Goal: Transaction & Acquisition: Purchase product/service

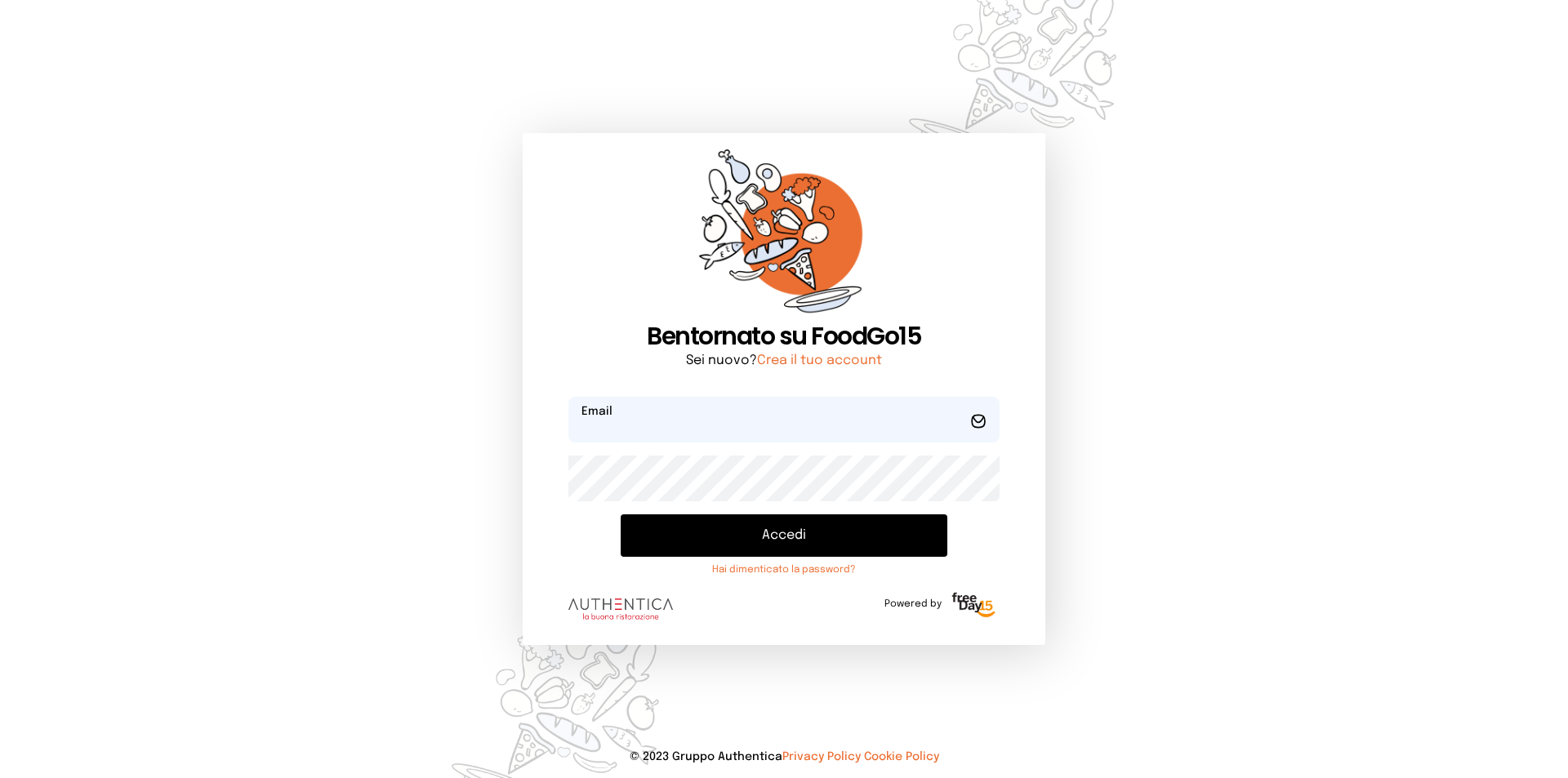
type input "**********"
click at [716, 527] on button "Accedi" at bounding box center [784, 536] width 327 height 43
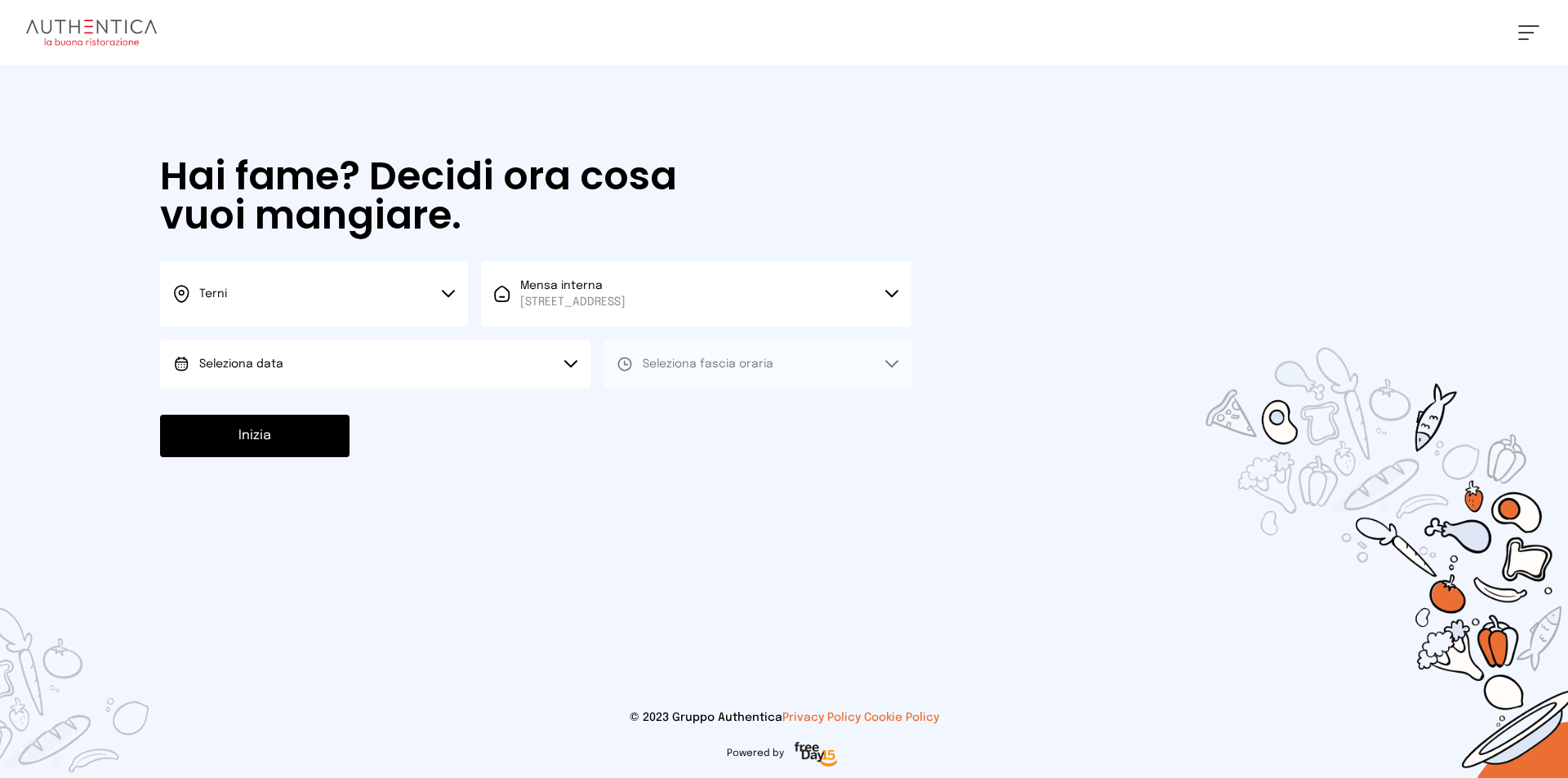
click at [394, 363] on button "Seleziona data" at bounding box center [375, 363] width 430 height 49
click at [389, 386] on button "Seleziona data" at bounding box center [375, 363] width 430 height 49
click at [414, 369] on button "Seleziona data" at bounding box center [375, 363] width 430 height 49
click at [409, 385] on button "Seleziona data" at bounding box center [375, 363] width 430 height 49
click at [537, 368] on button "Seleziona data" at bounding box center [375, 363] width 430 height 49
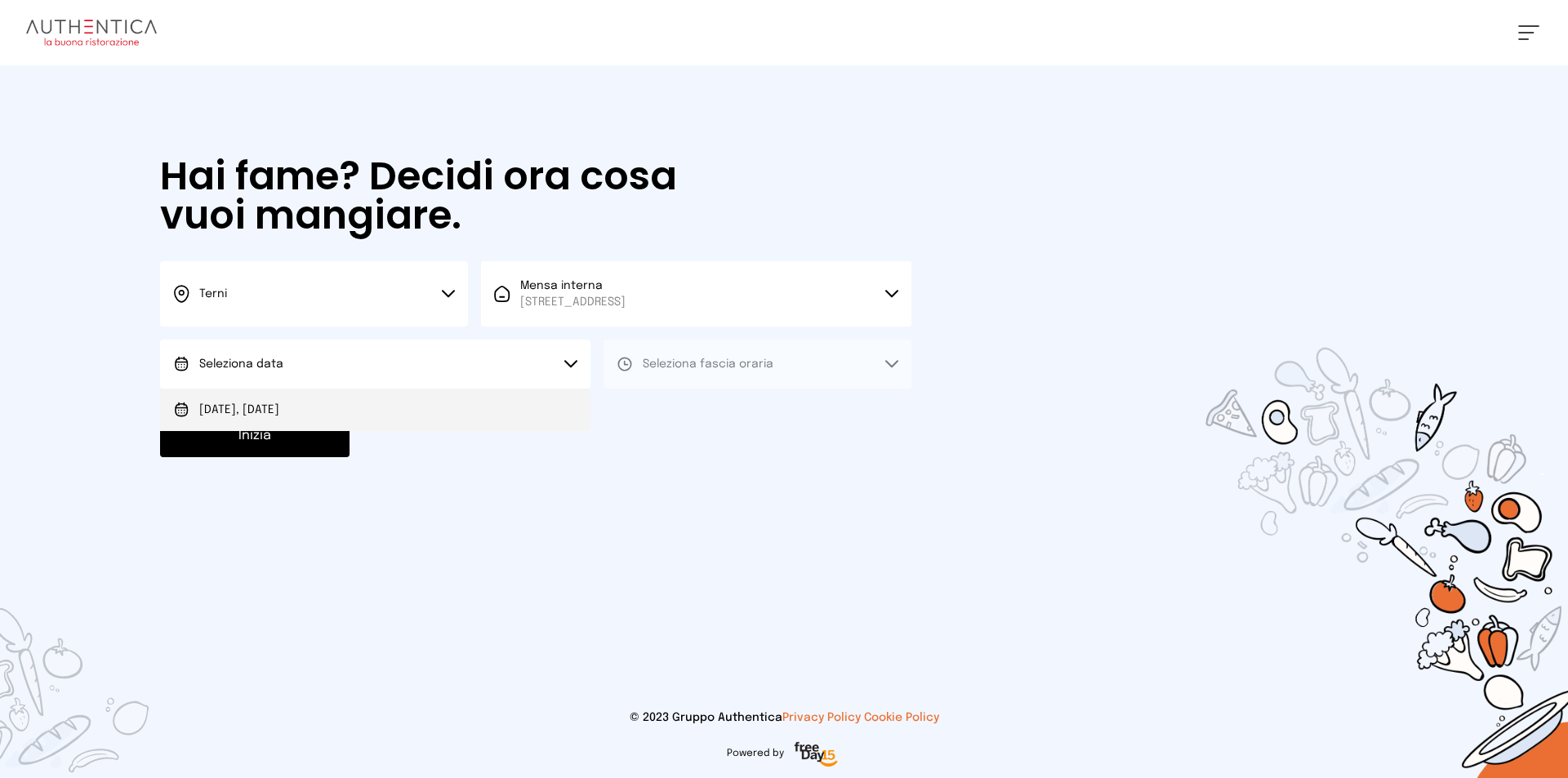
click at [541, 415] on li "Oggi, 23/09/2025" at bounding box center [375, 410] width 430 height 43
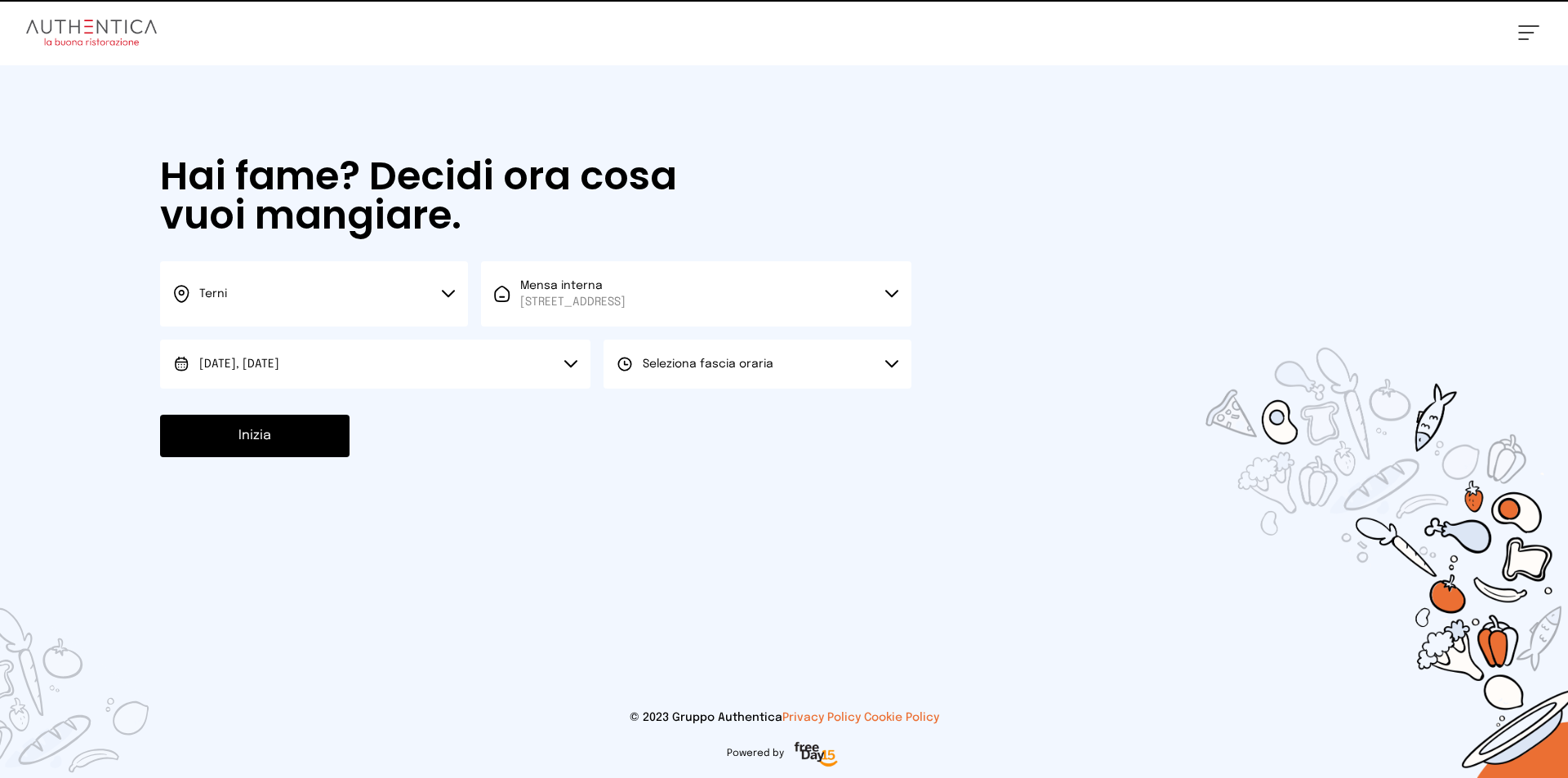
click at [682, 373] on button "Seleziona fascia oraria" at bounding box center [757, 363] width 308 height 49
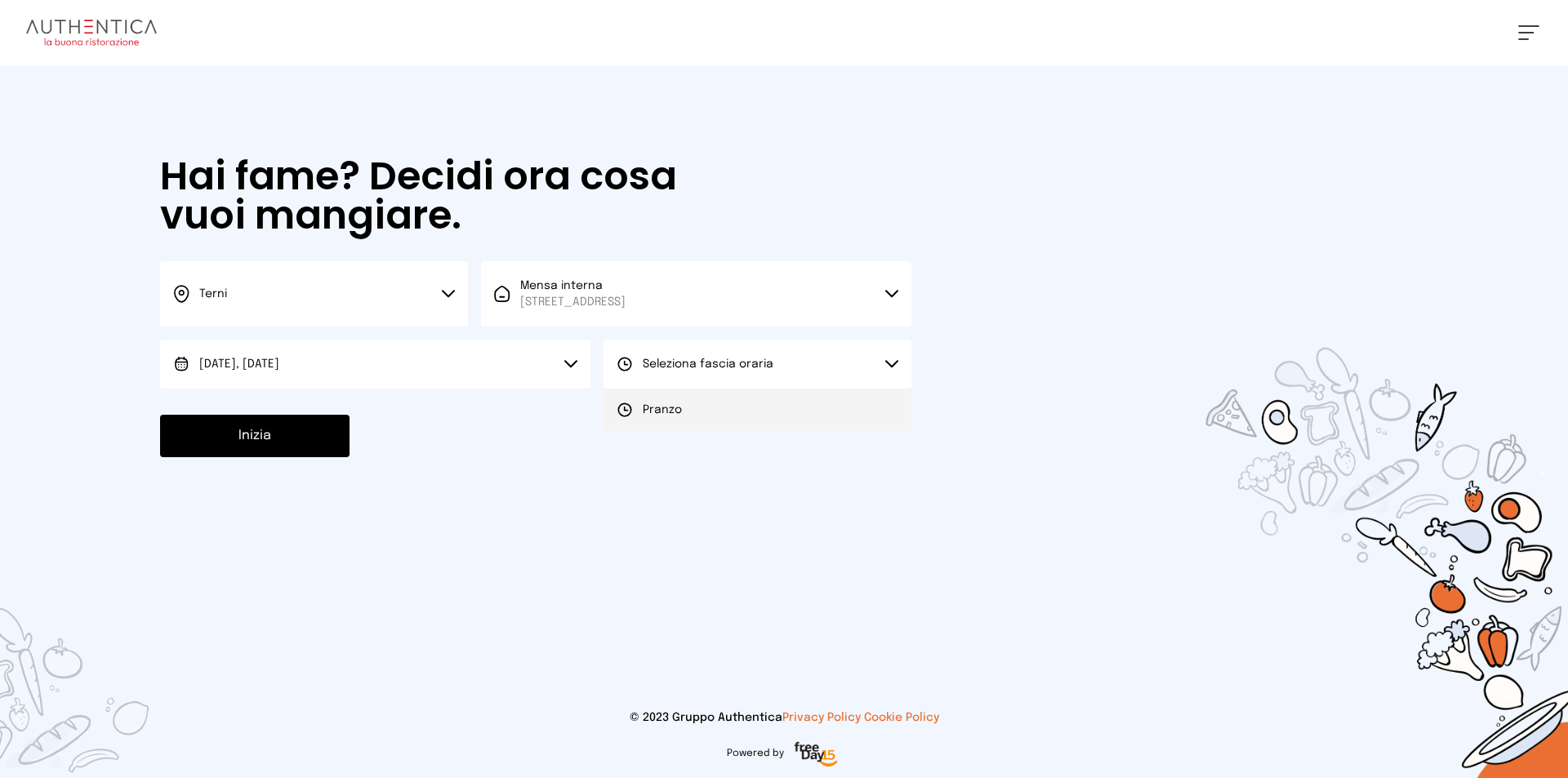
click at [664, 420] on li "Pranzo" at bounding box center [757, 410] width 308 height 43
click at [205, 426] on button "Inizia" at bounding box center [254, 436] width 189 height 43
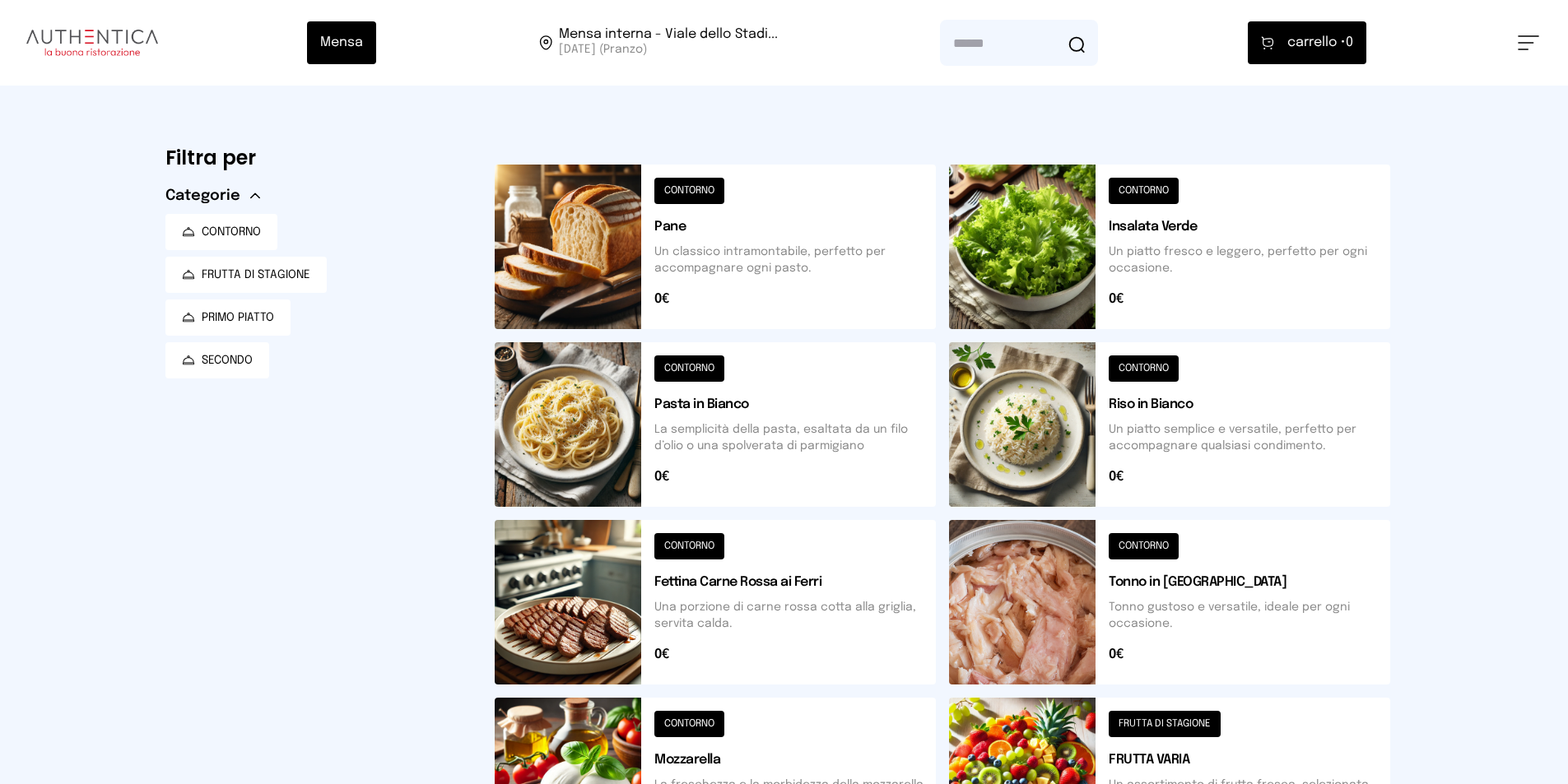
click at [1111, 210] on button at bounding box center [1170, 247] width 441 height 165
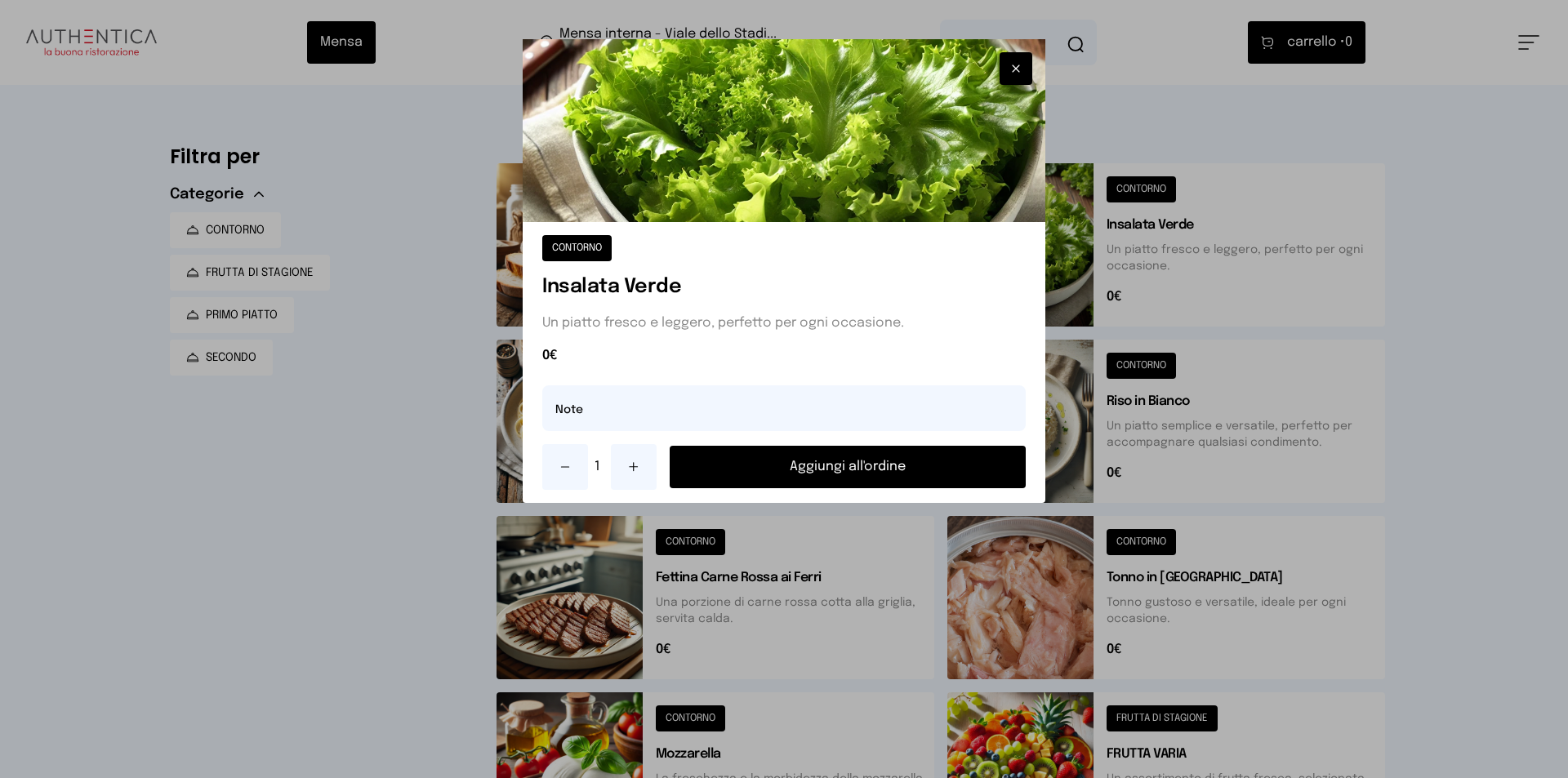
click at [832, 473] on button "Aggiungi all'ordine" at bounding box center [848, 467] width 356 height 43
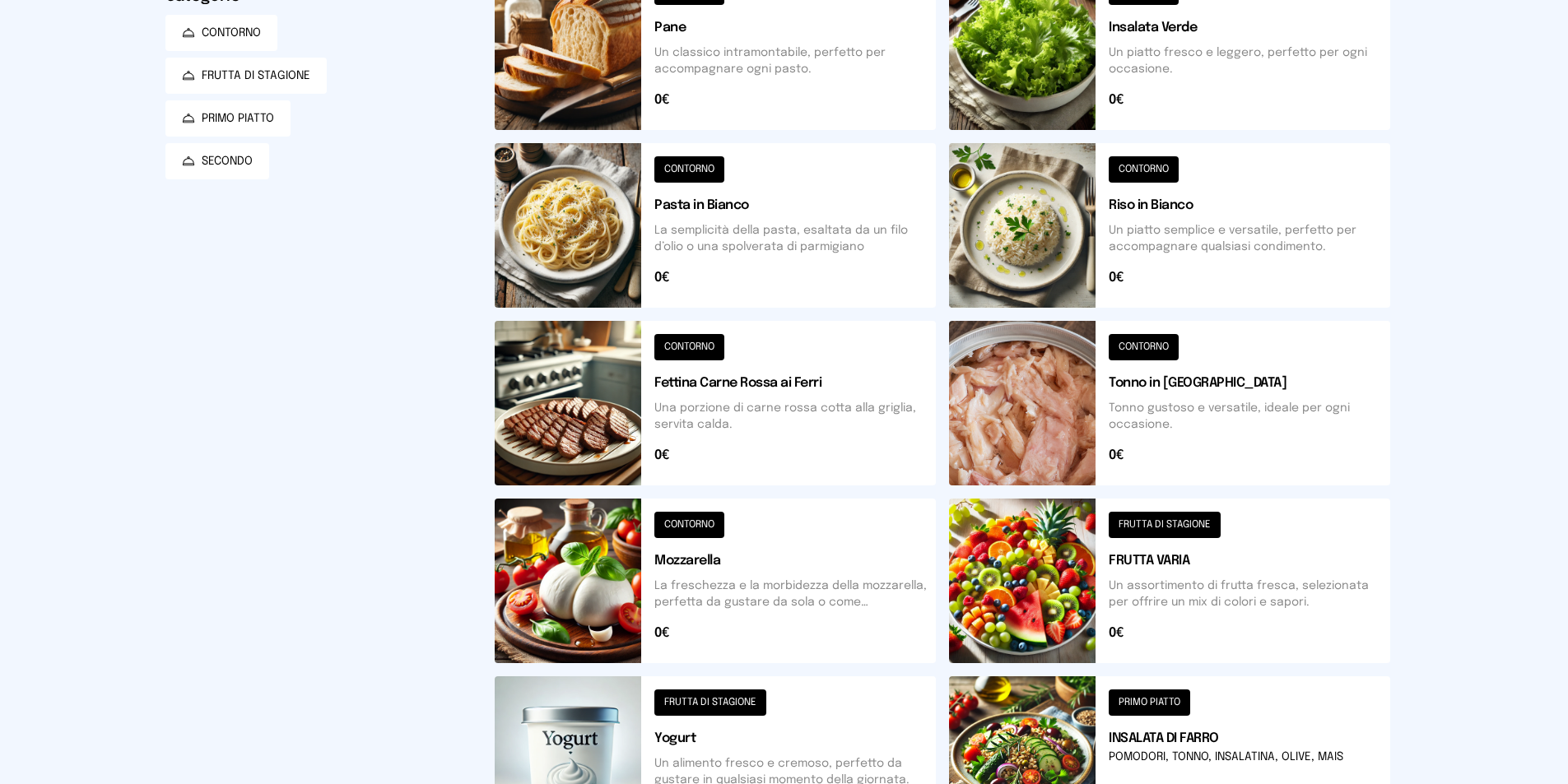
scroll to position [35, 0]
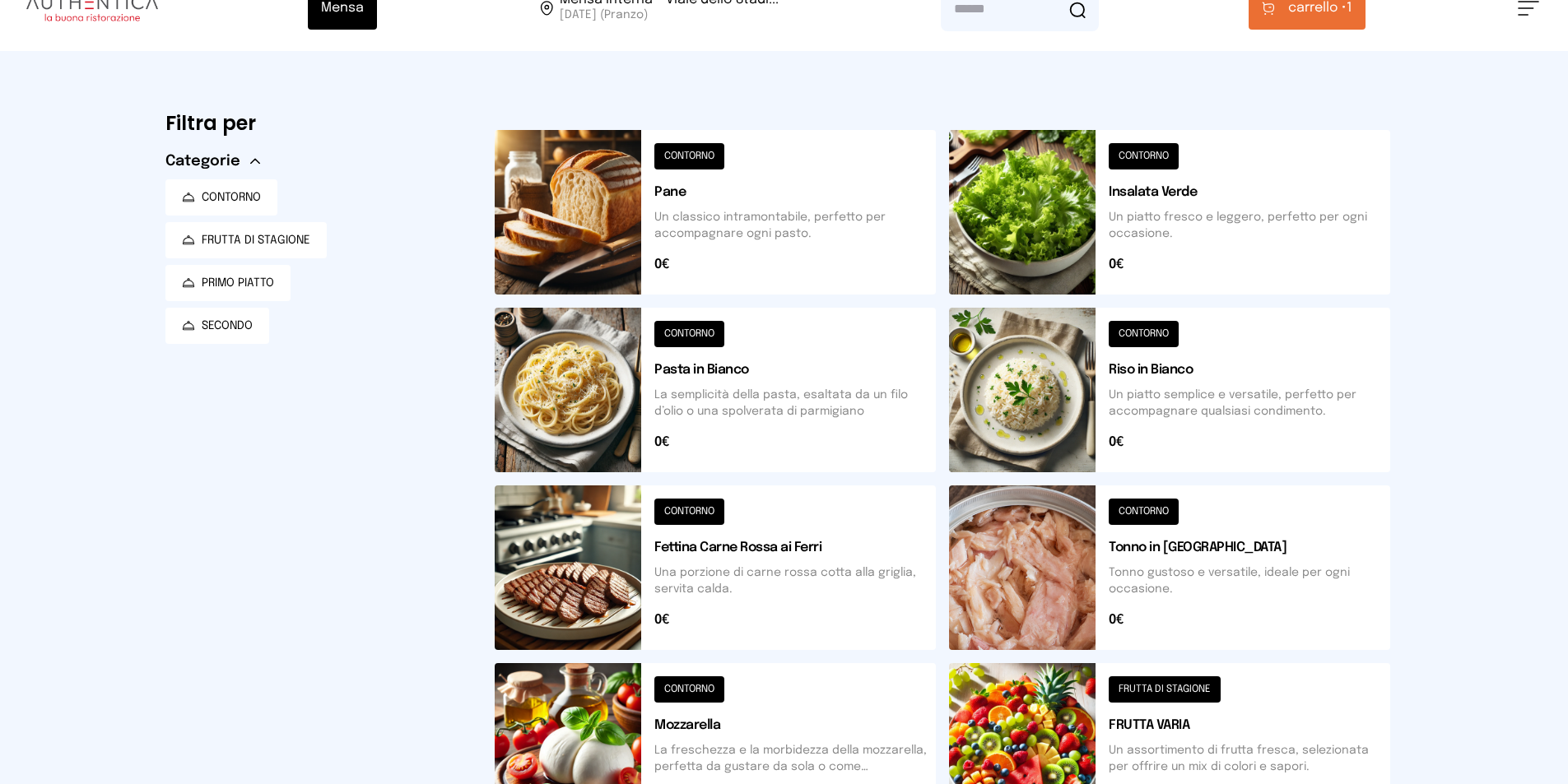
click at [1303, 27] on button "carrello • 1" at bounding box center [1307, 8] width 117 height 43
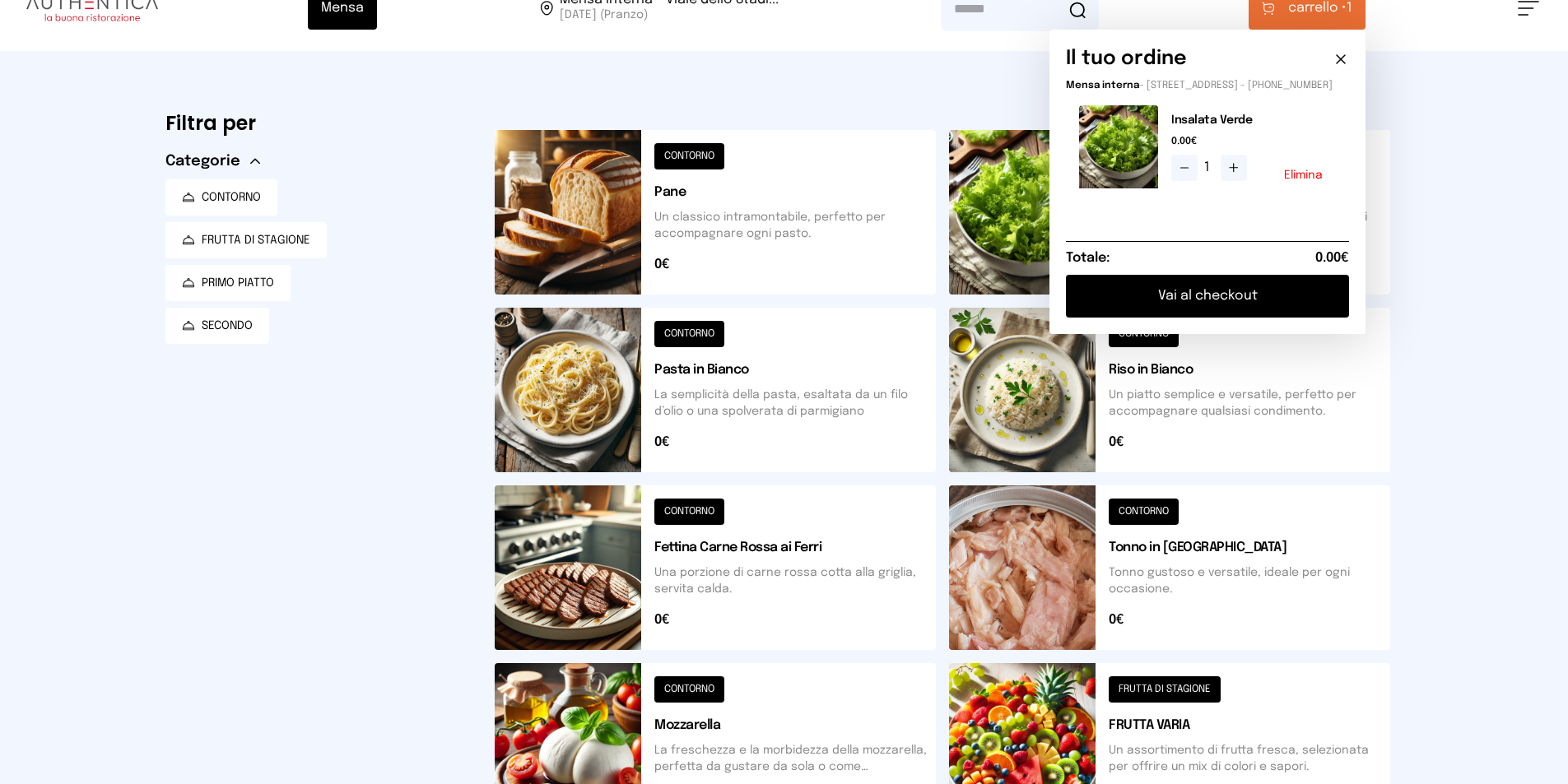
click at [1221, 303] on button "Vai al checkout" at bounding box center [1207, 296] width 283 height 43
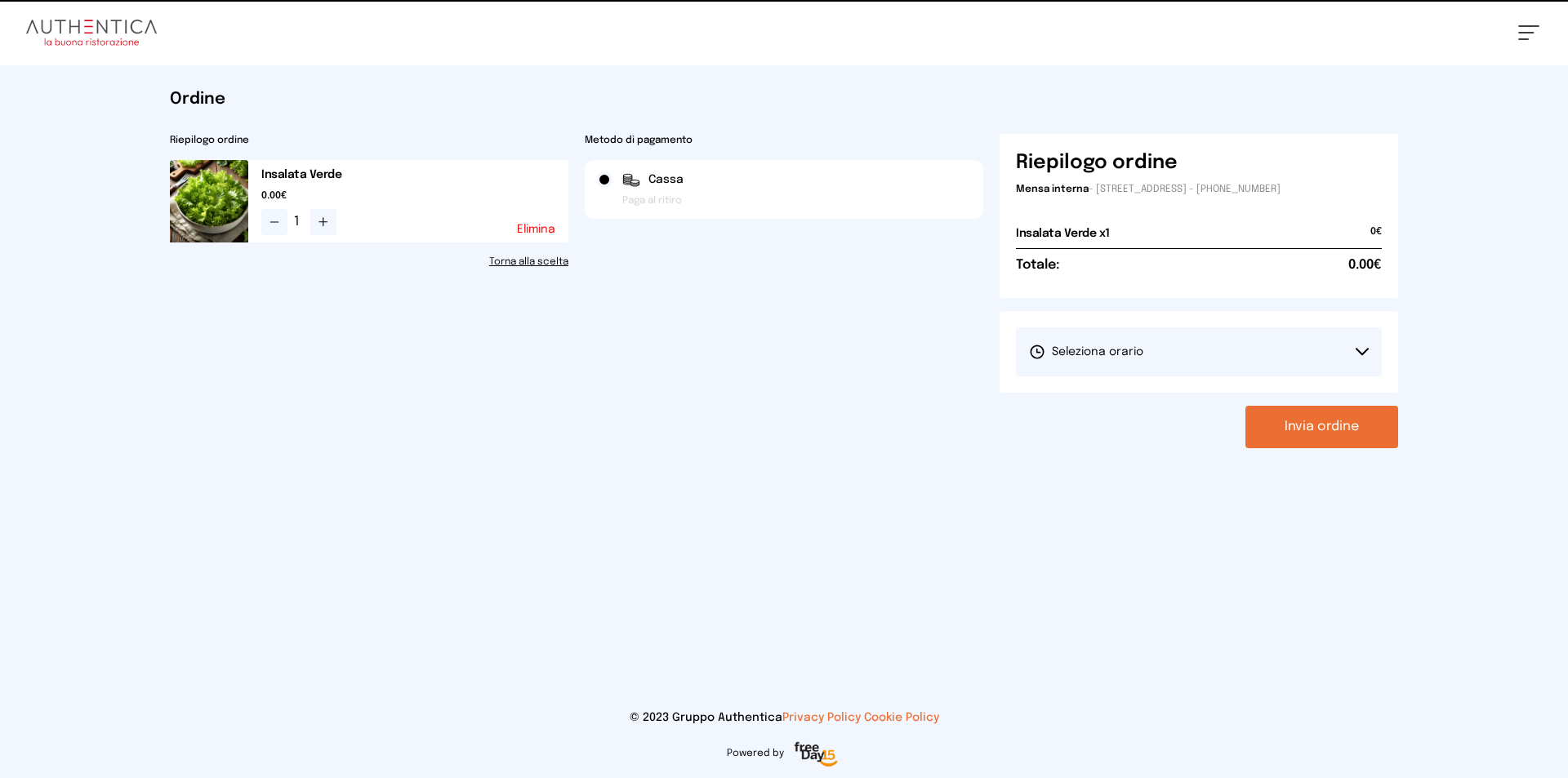
click at [1138, 349] on span "Seleziona orario" at bounding box center [1086, 352] width 115 height 16
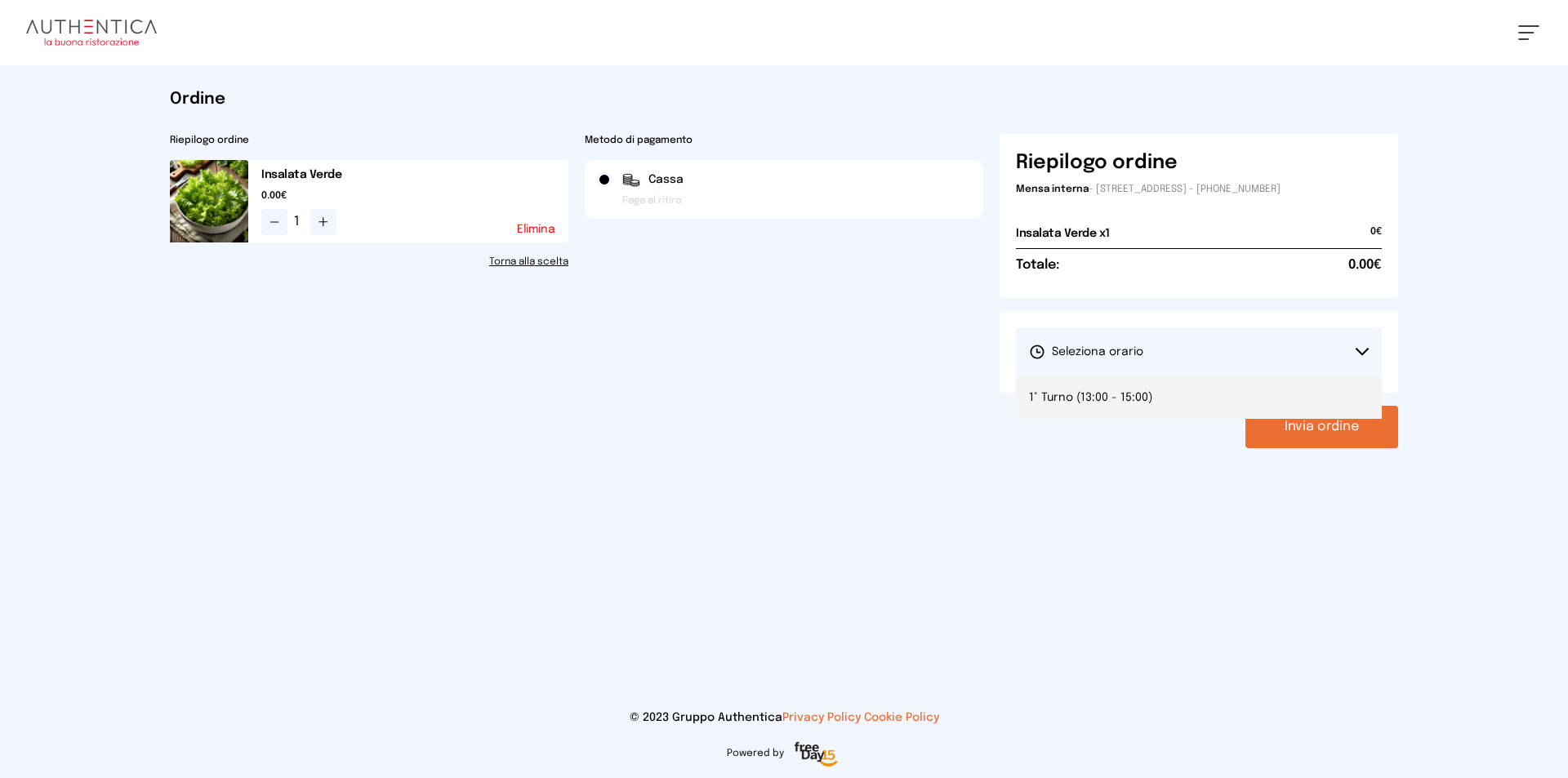
click at [1110, 416] on li "1° Turno (13:00 - 15:00)" at bounding box center [1198, 398] width 366 height 43
click at [1349, 432] on button "Invia ordine" at bounding box center [1322, 427] width 153 height 43
